Goal: Task Accomplishment & Management: Use online tool/utility

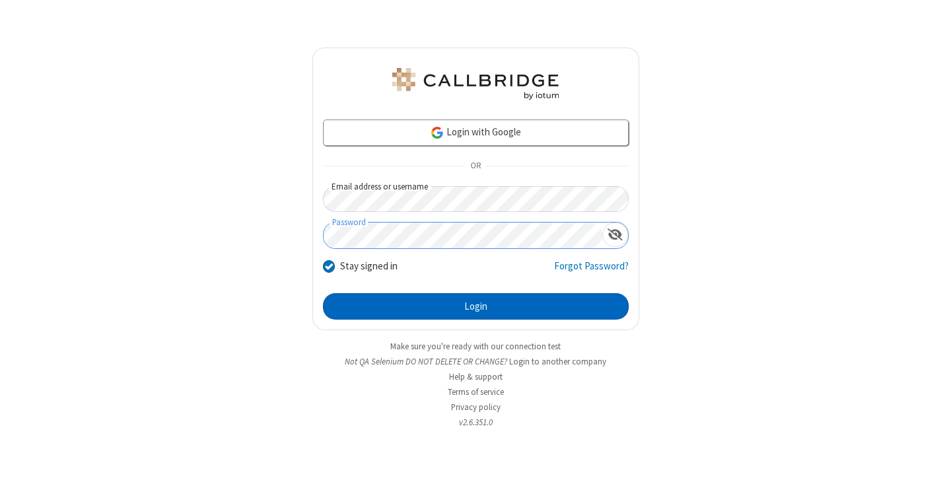
click at [476, 307] on button "Login" at bounding box center [476, 306] width 306 height 26
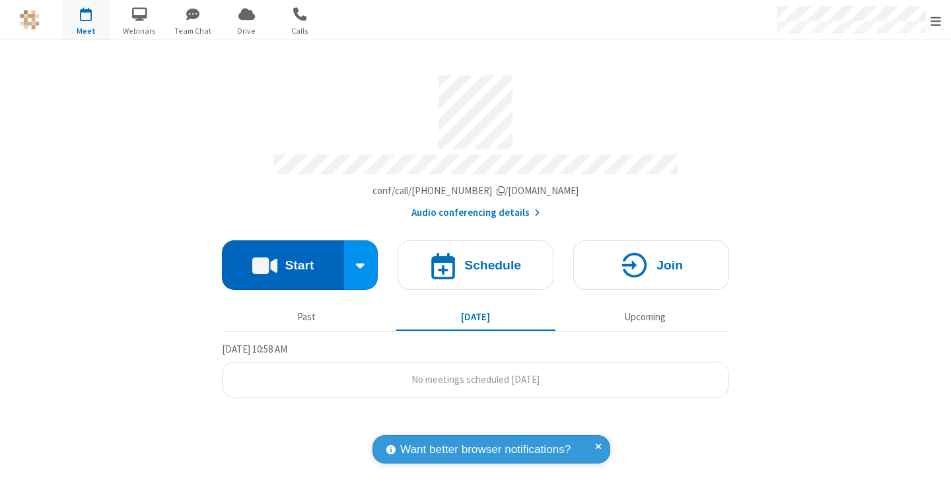
click at [283, 259] on button "Start" at bounding box center [283, 265] width 122 height 50
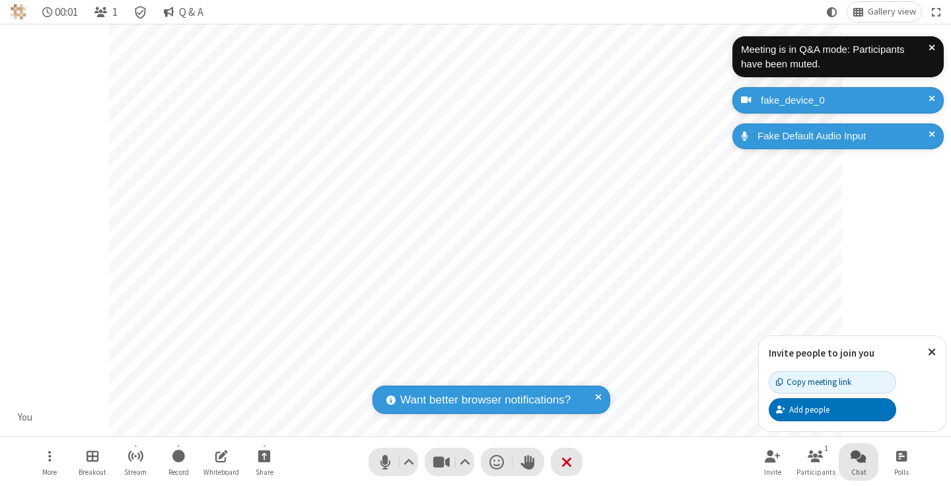
click at [859, 456] on span "Open chat" at bounding box center [859, 456] width 16 height 17
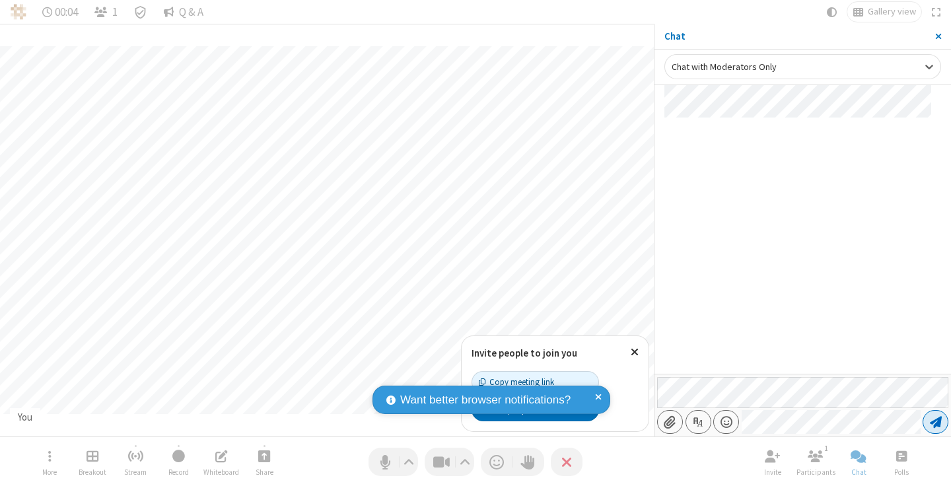
click at [936, 422] on span "Send message" at bounding box center [936, 422] width 12 height 13
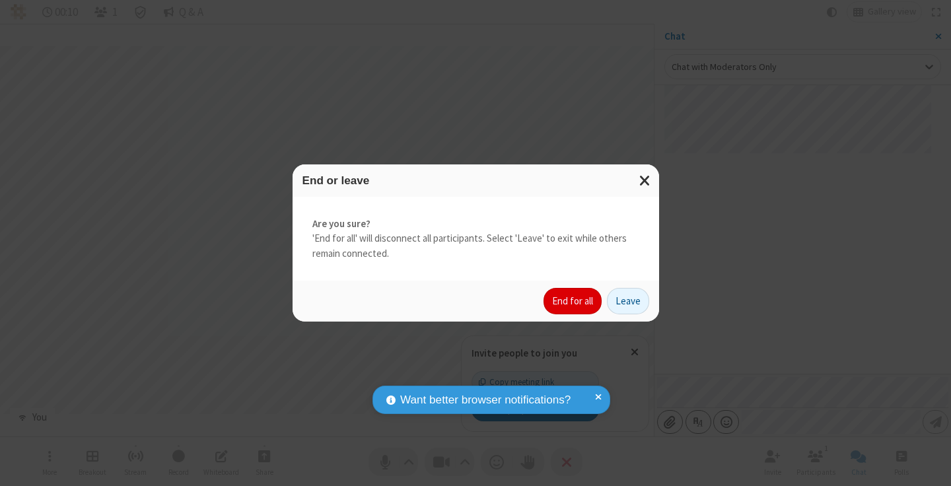
click at [573, 301] on button "End for all" at bounding box center [573, 301] width 58 height 26
